Goal: Task Accomplishment & Management: Manage account settings

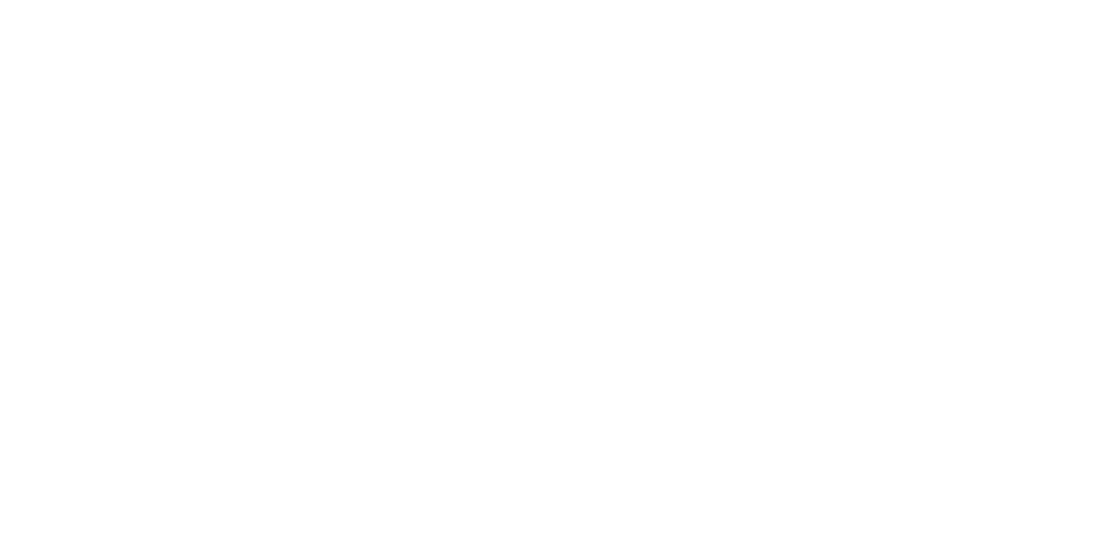
type input "**********"
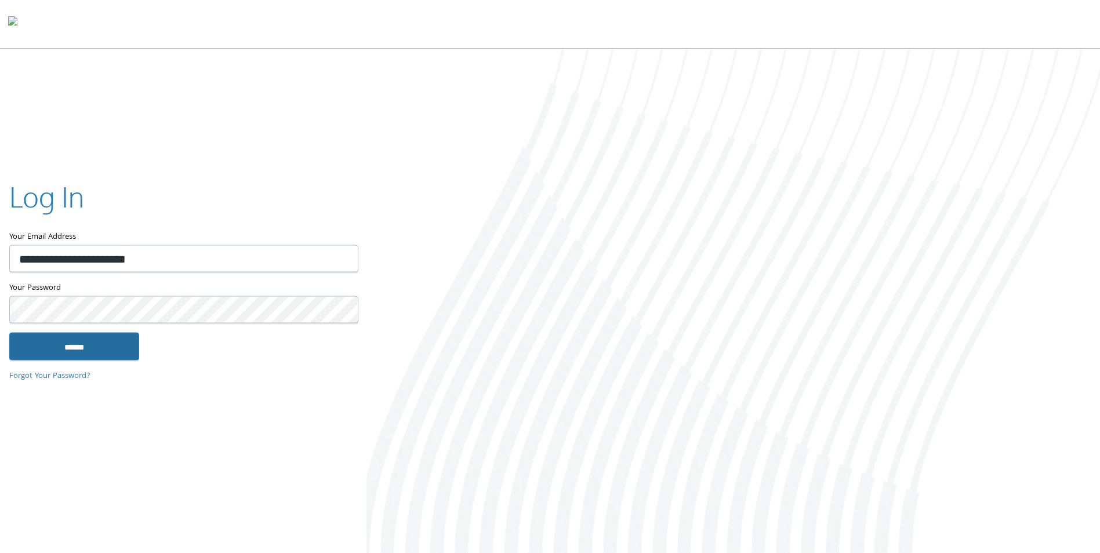
click at [128, 341] on input "******" at bounding box center [74, 347] width 130 height 28
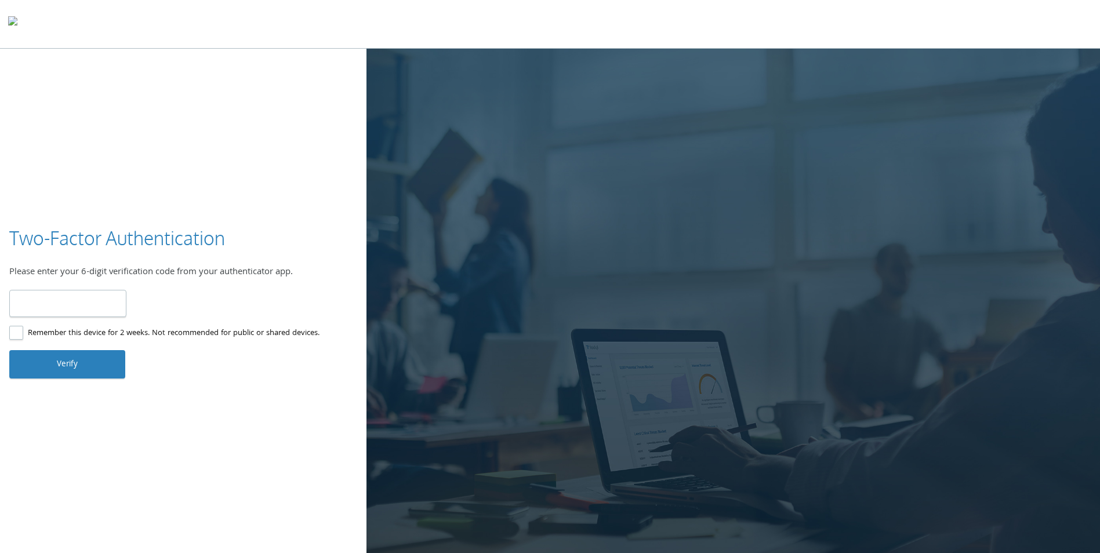
type input "******"
click at [73, 363] on button "Verify" at bounding box center [67, 364] width 116 height 28
